Goal: Information Seeking & Learning: Learn about a topic

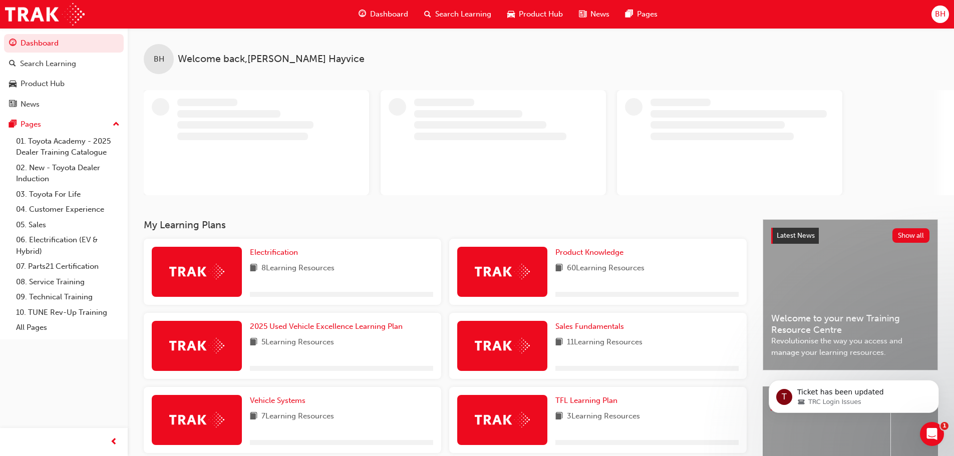
click at [447, 18] on span "Search Learning" at bounding box center [463, 15] width 56 height 12
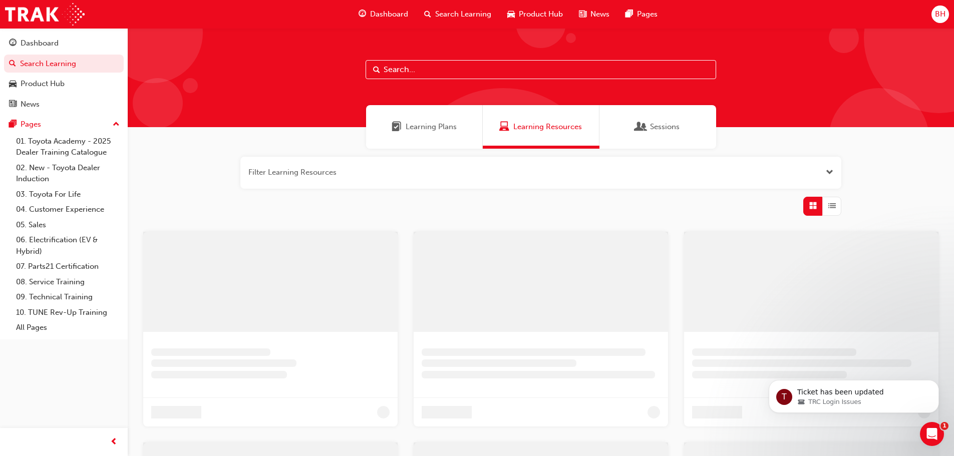
click at [437, 66] on input "text" at bounding box center [541, 69] width 351 height 19
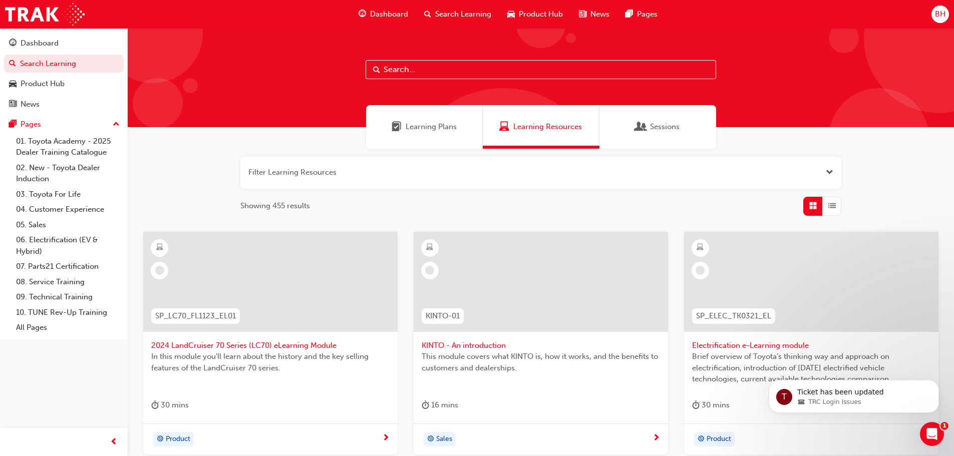
click at [378, 16] on span "Dashboard" at bounding box center [389, 15] width 38 height 12
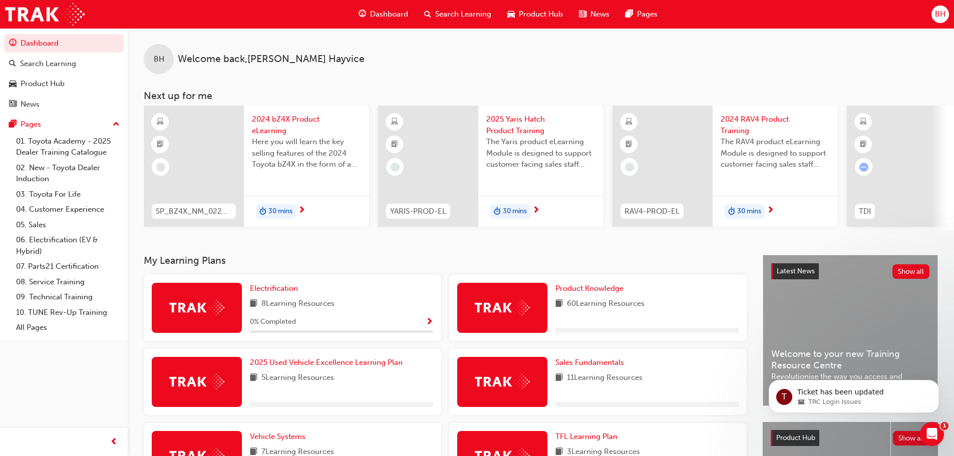
click at [934, 14] on div "BH" at bounding box center [941, 15] width 18 height 18
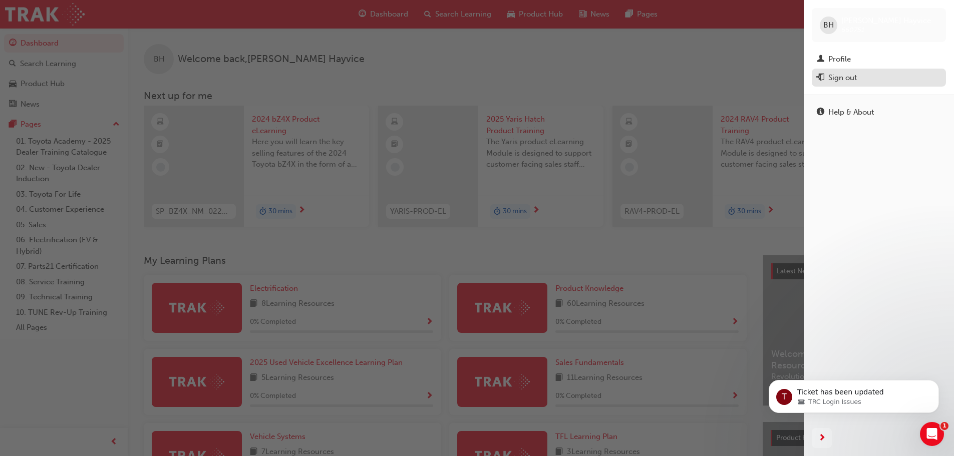
click at [868, 84] on div "Sign out" at bounding box center [879, 78] width 124 height 13
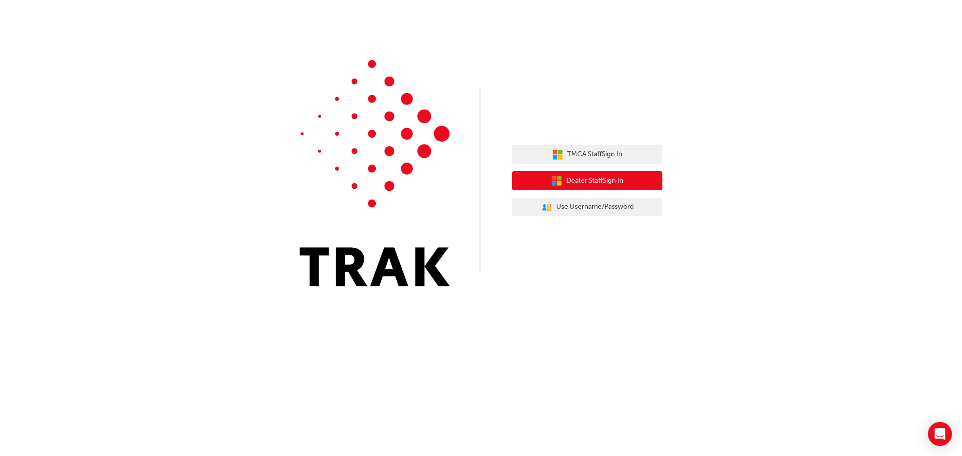
click at [572, 177] on span "Dealer Staff Sign In" at bounding box center [594, 181] width 57 height 12
